Goal: Check status: Verify the current state of an ongoing process or item

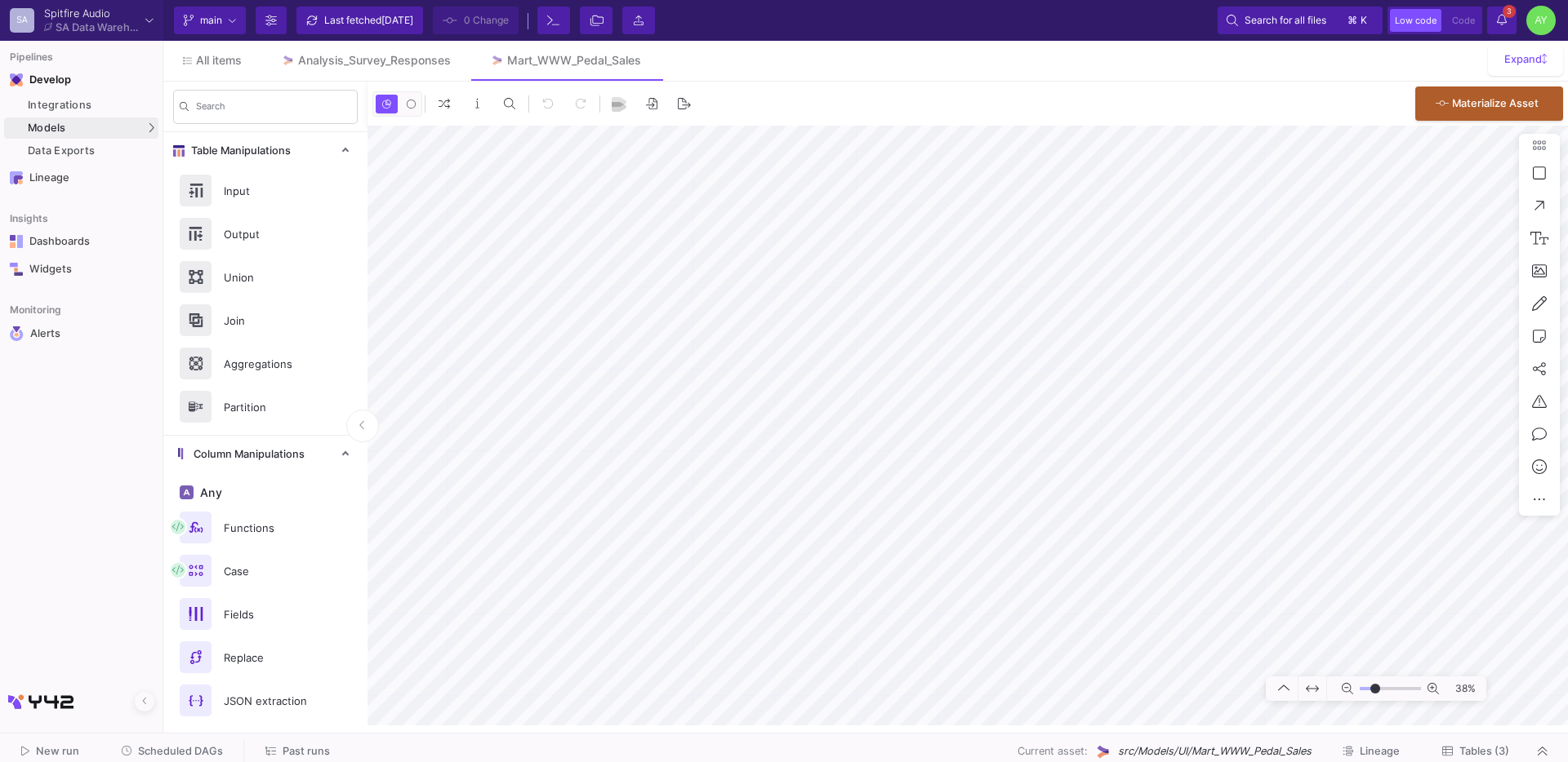
click at [192, 756] on span "Scheduled DAGs" at bounding box center [181, 751] width 84 height 12
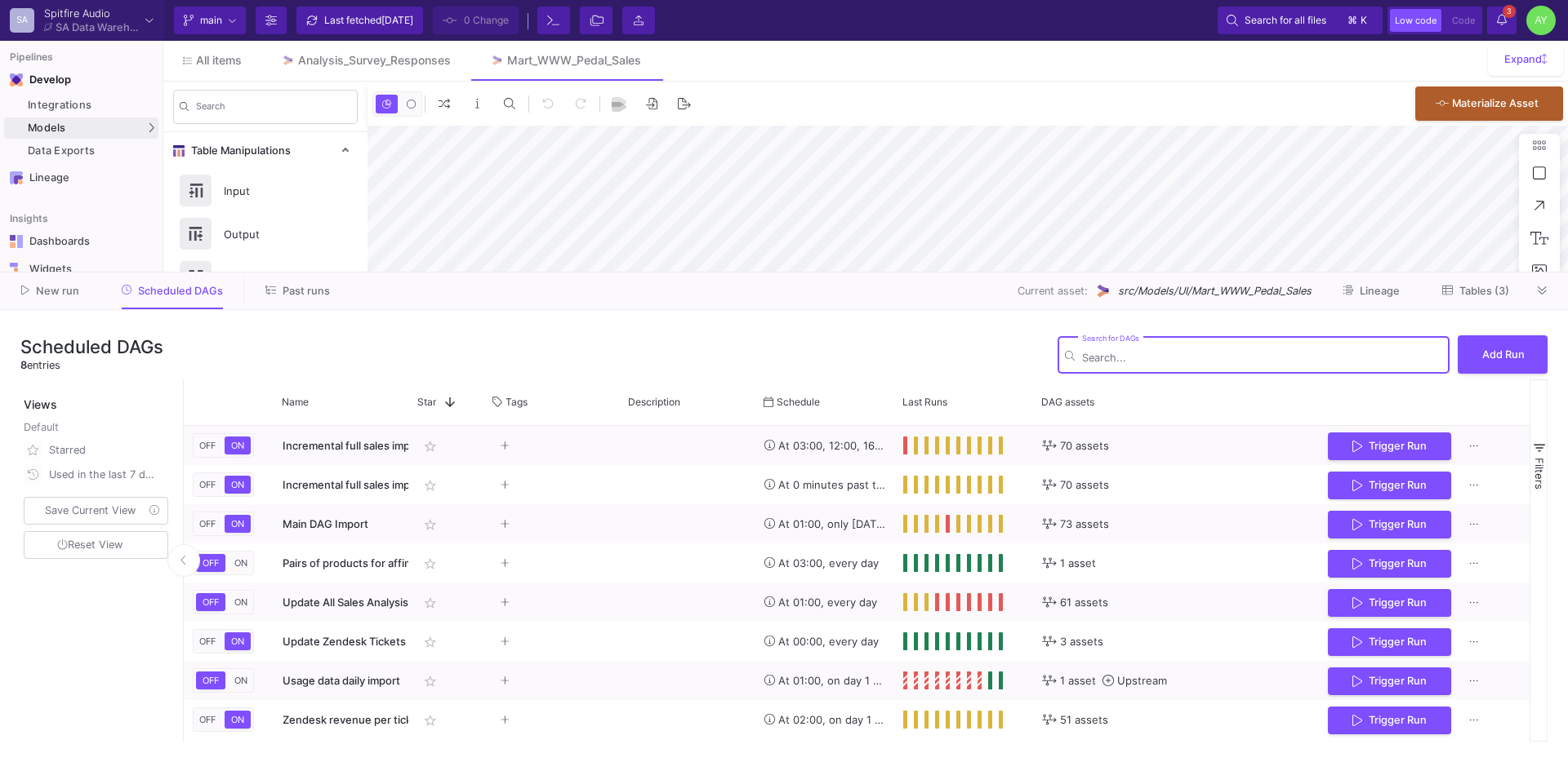
click at [266, 292] on icon at bounding box center [270, 290] width 11 height 11
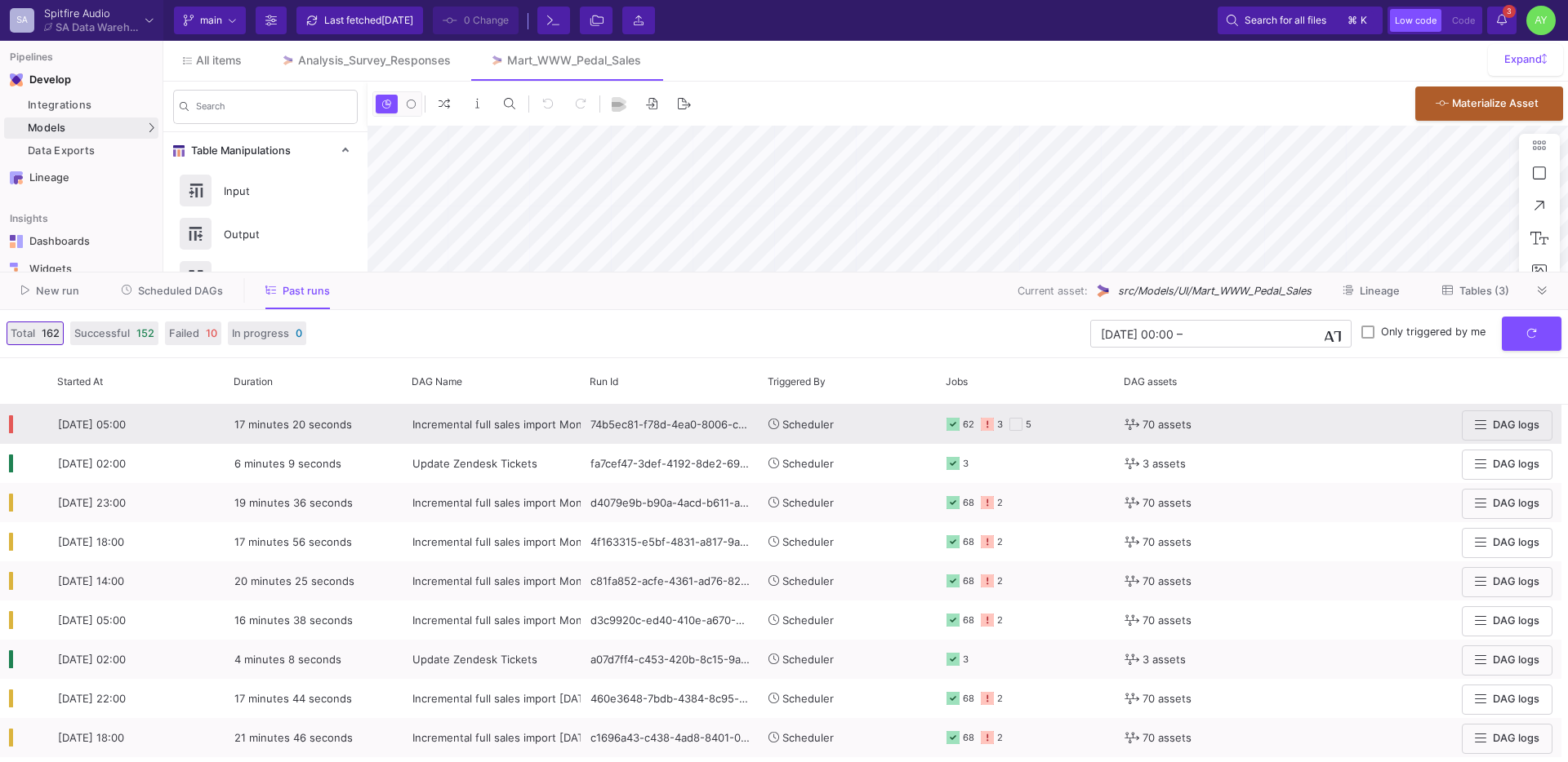
click at [878, 431] on y42-orchestration-triggered-by "Scheduler" at bounding box center [848, 424] width 160 height 37
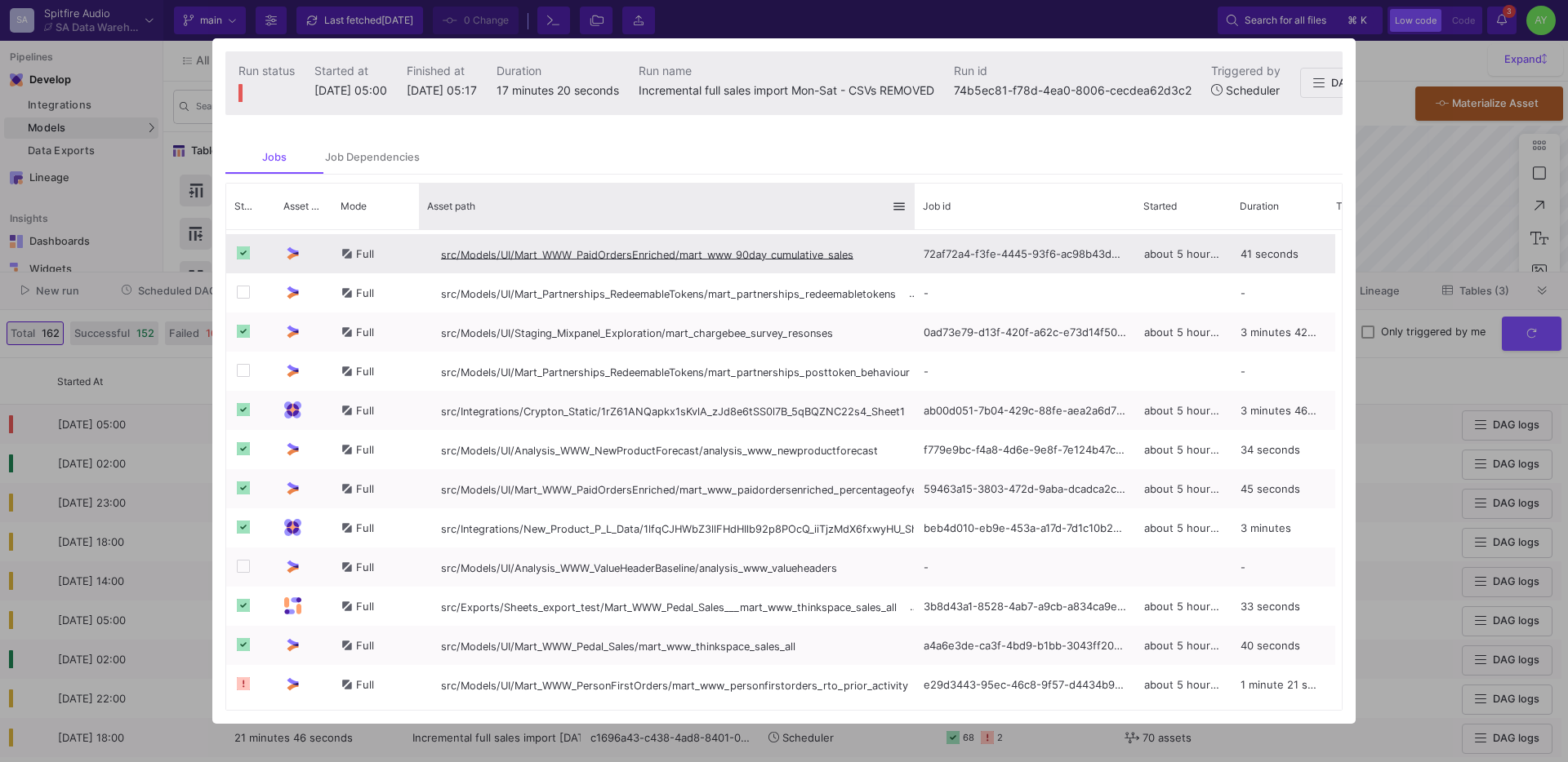
drag, startPoint x: 620, startPoint y: 221, endPoint x: 847, endPoint y: 250, distance: 228.8
click at [847, 250] on div "Status Asset Type Mode" at bounding box center [784, 446] width 1116 height 527
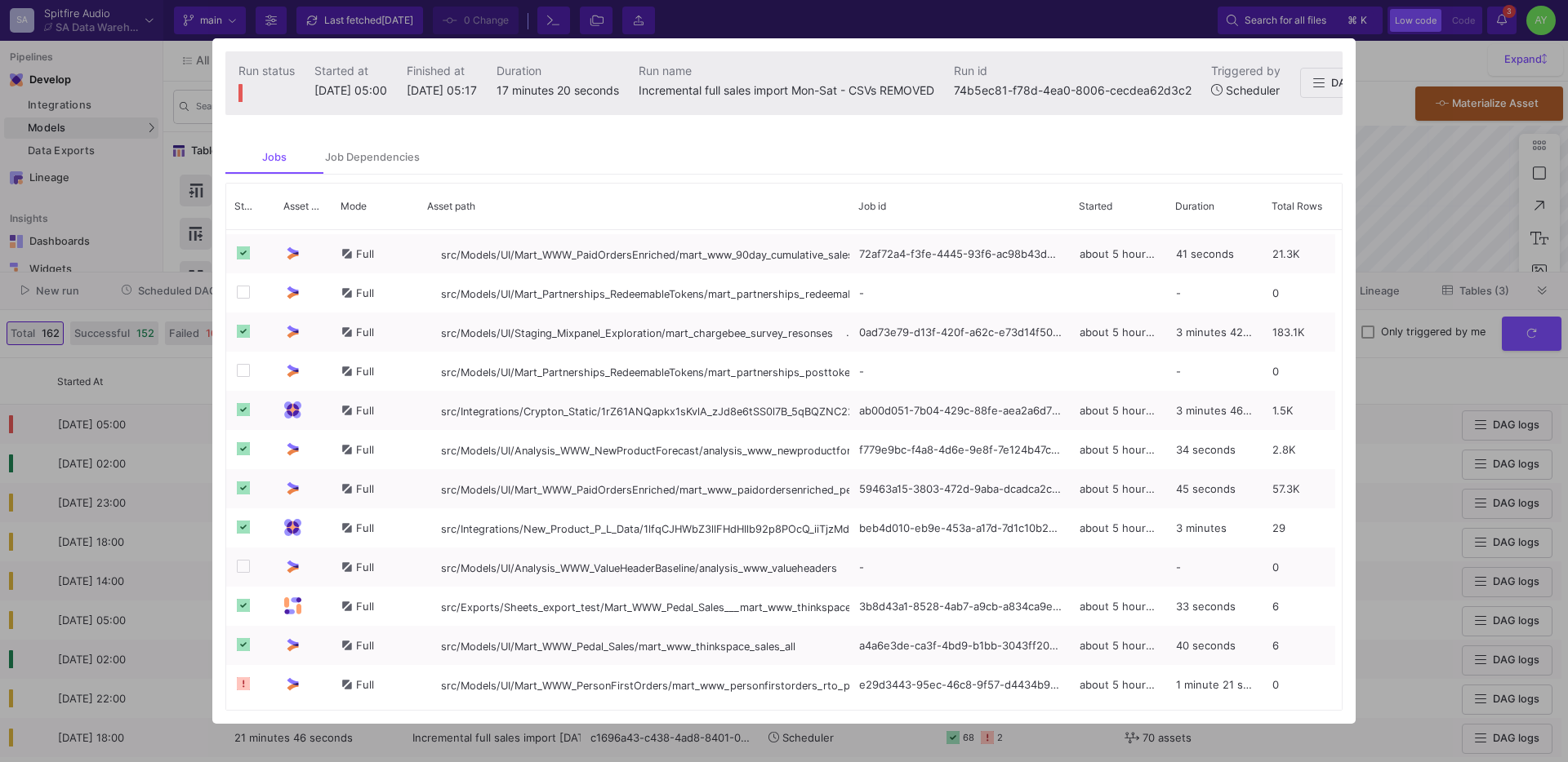
click at [1393, 169] on div at bounding box center [784, 381] width 1568 height 762
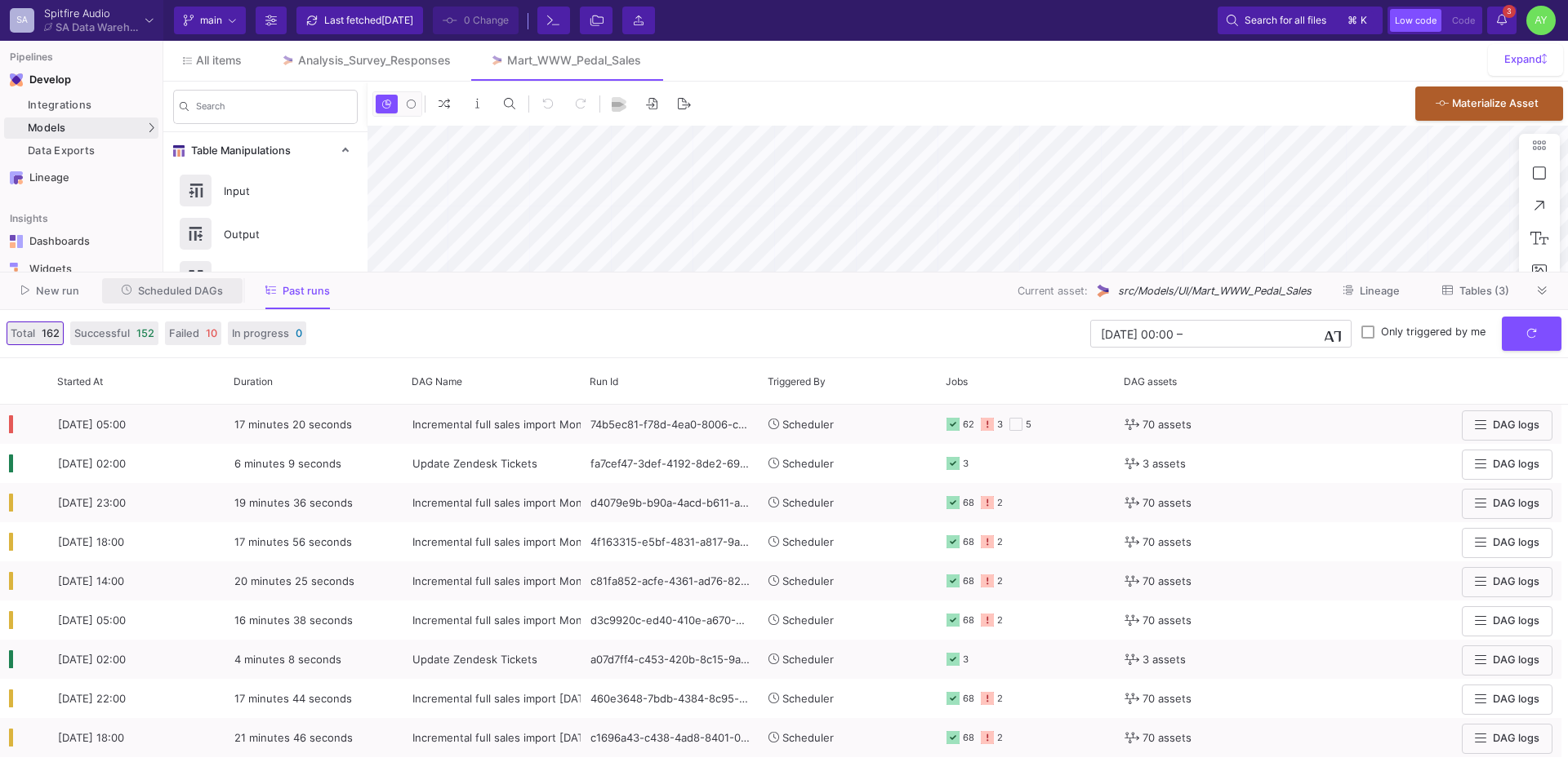
click at [188, 298] on button "Scheduled DAGs" at bounding box center [172, 291] width 141 height 25
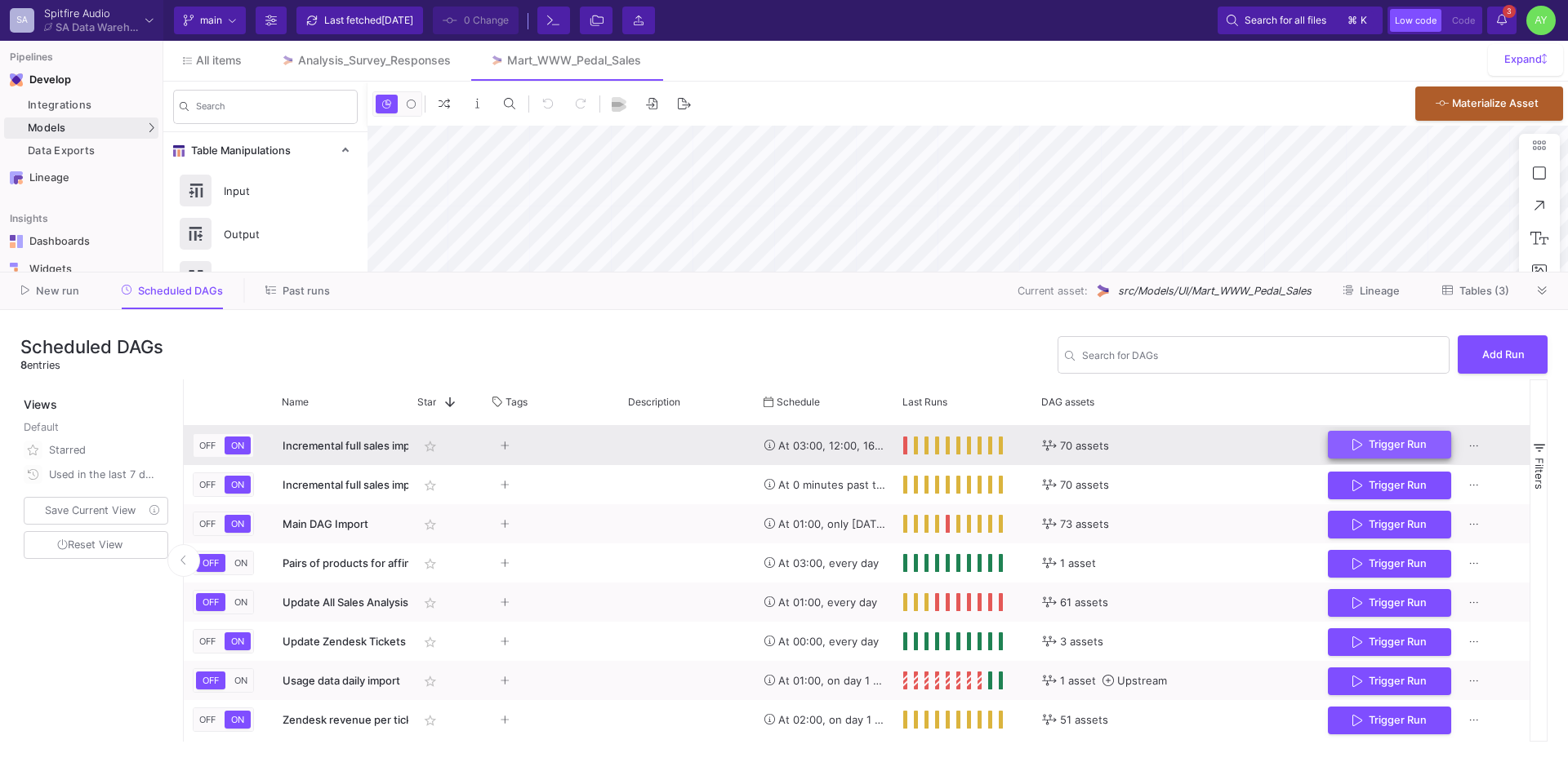
click at [1396, 431] on button "Trigger Run" at bounding box center [1389, 445] width 123 height 29
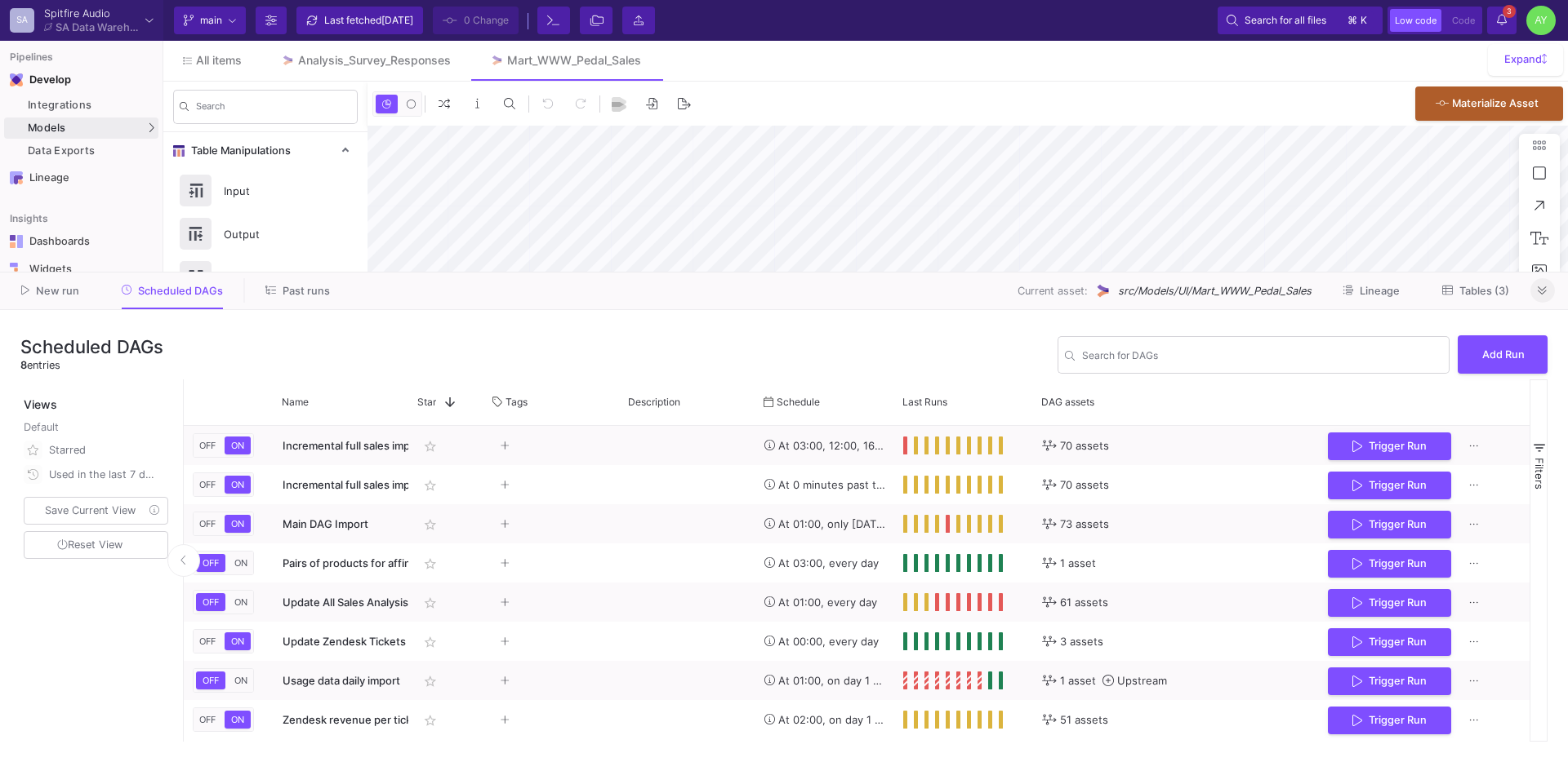
click at [1540, 296] on fa-icon at bounding box center [1542, 291] width 9 height 12
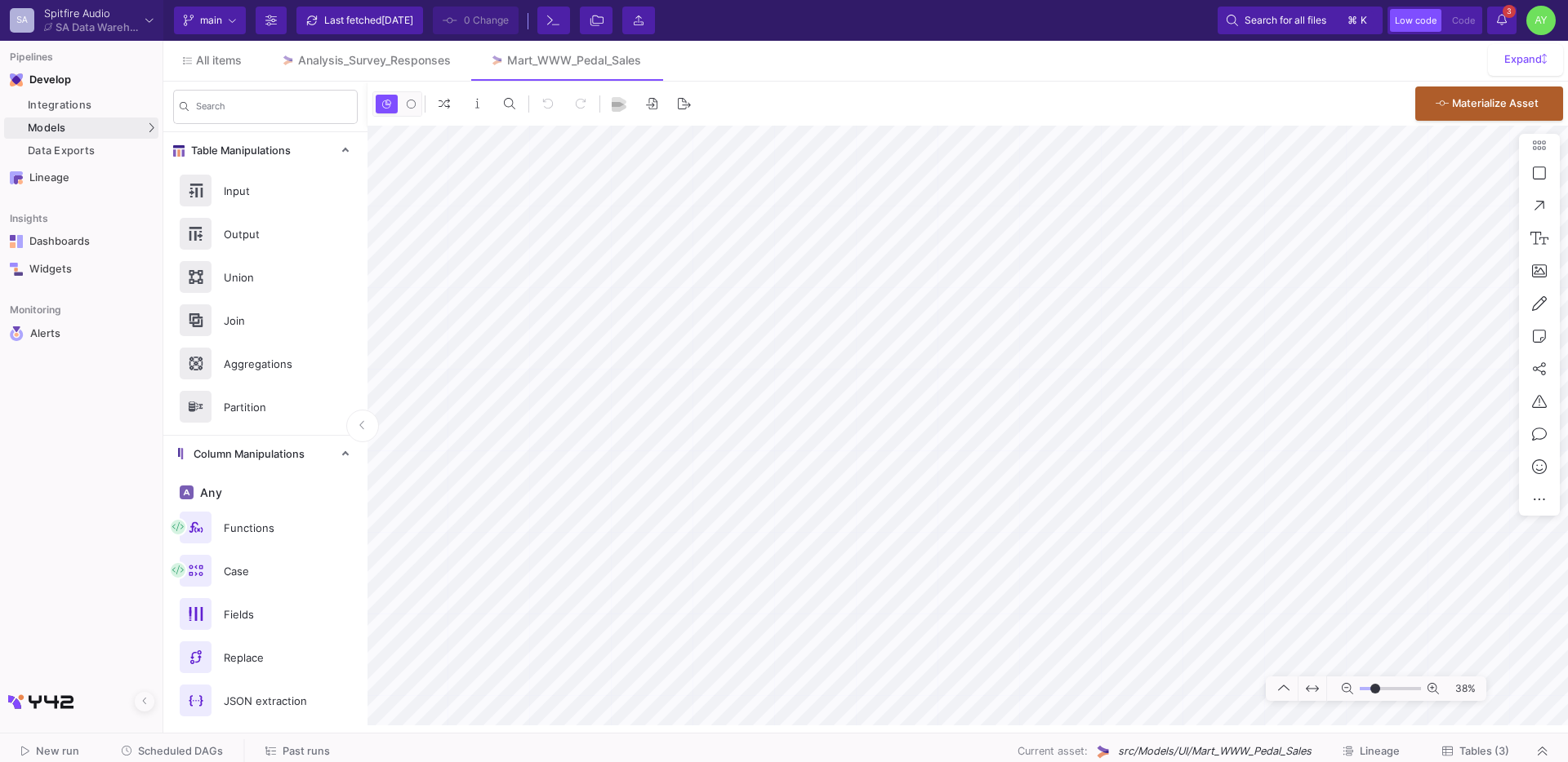
click at [295, 754] on span "Past runs" at bounding box center [305, 751] width 47 height 12
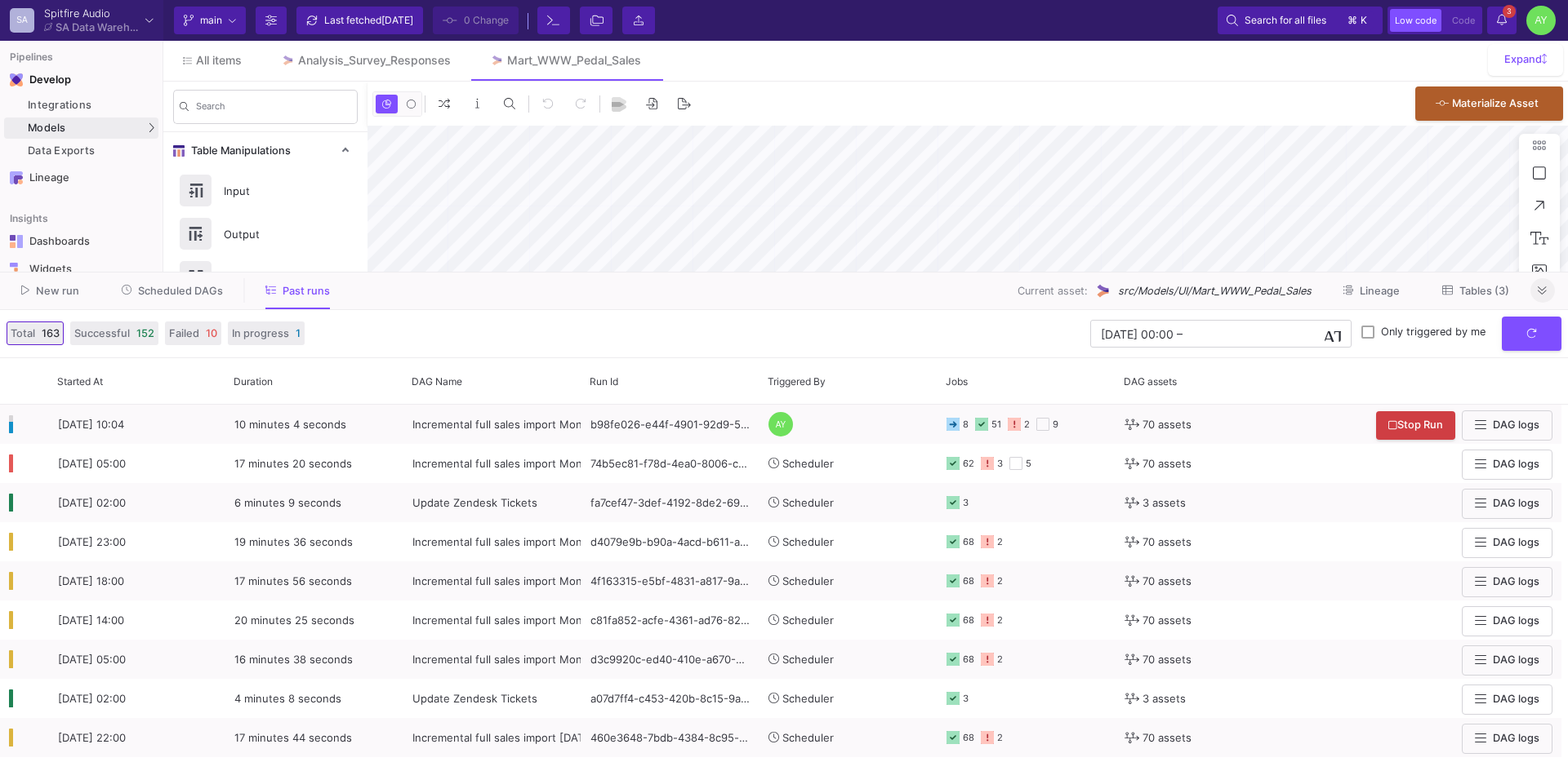
click at [1548, 296] on button at bounding box center [1543, 291] width 25 height 25
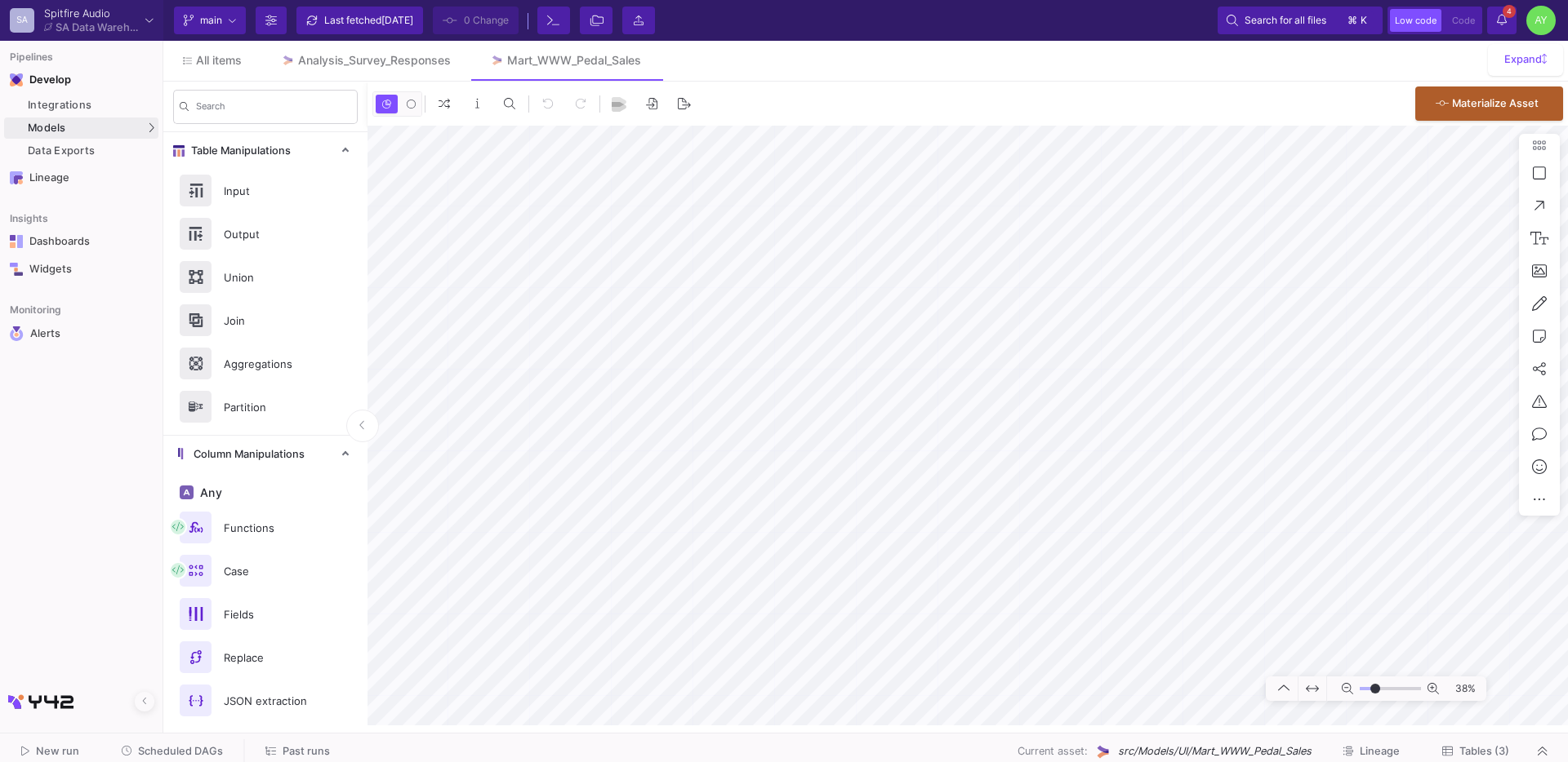
click at [311, 750] on span "Past runs" at bounding box center [305, 751] width 47 height 12
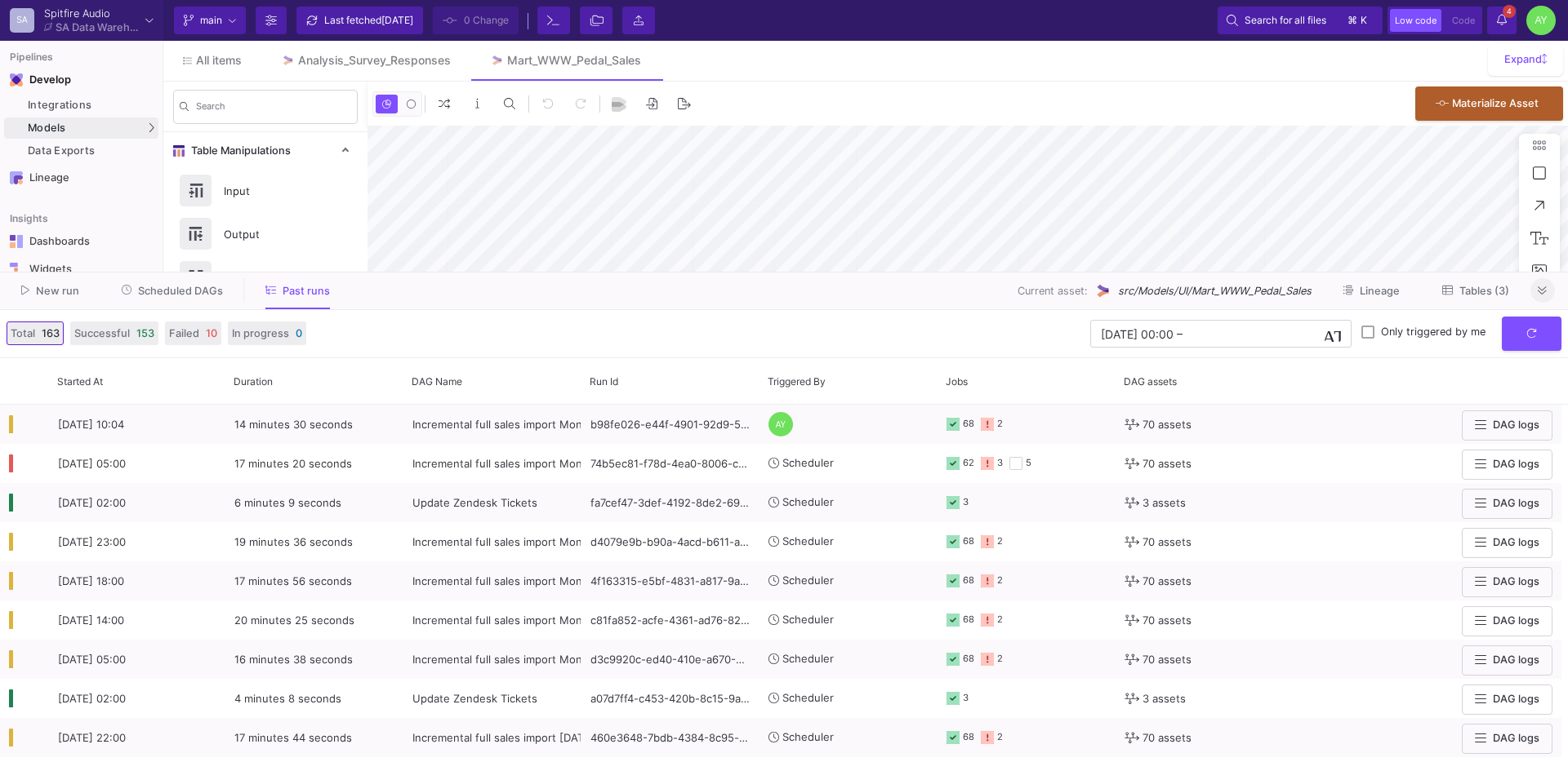
click at [1538, 292] on icon at bounding box center [1542, 291] width 9 height 9
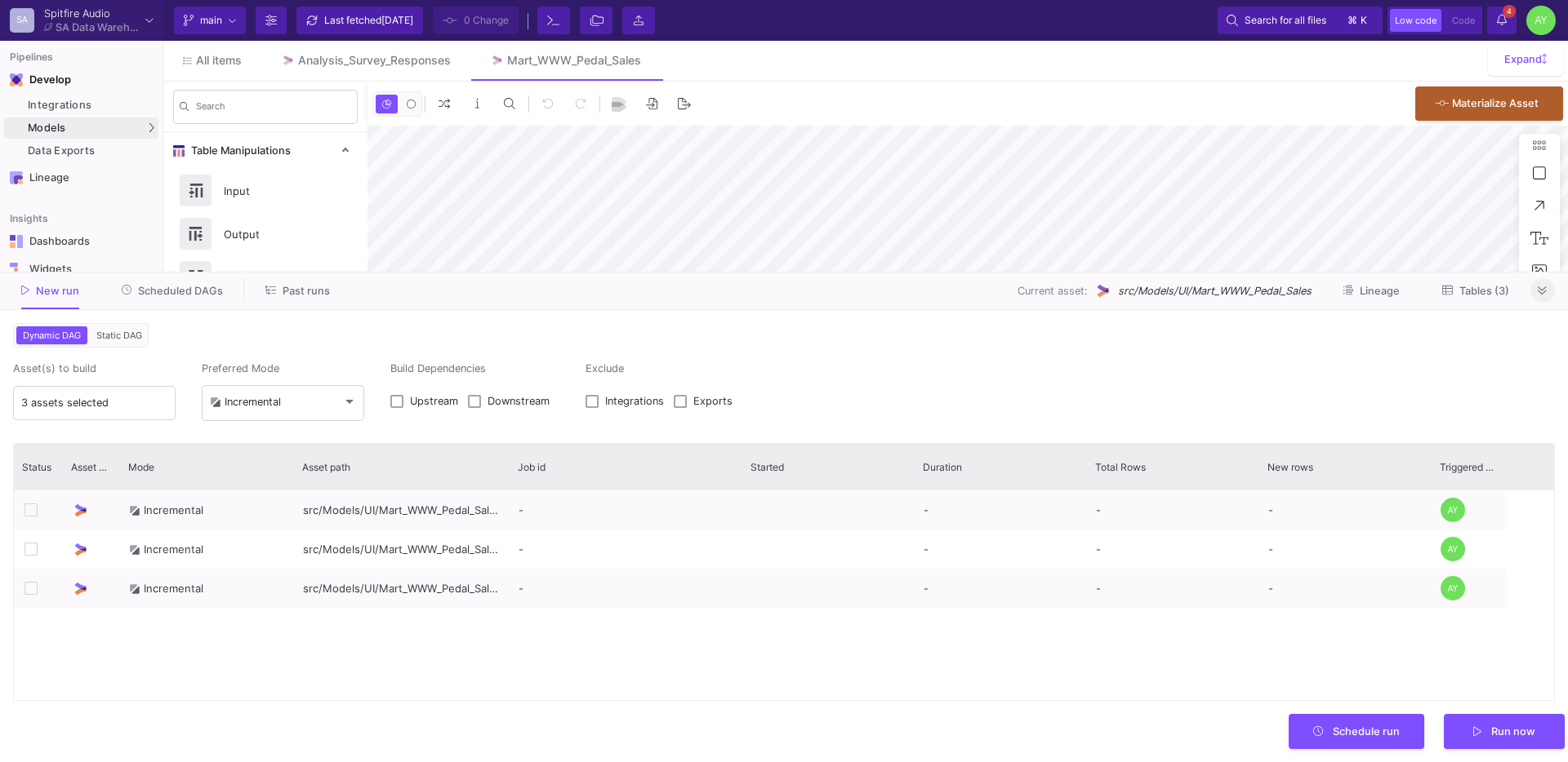
click at [1552, 288] on button at bounding box center [1543, 291] width 25 height 25
